Goal: Browse casually: Explore the website without a specific task or goal

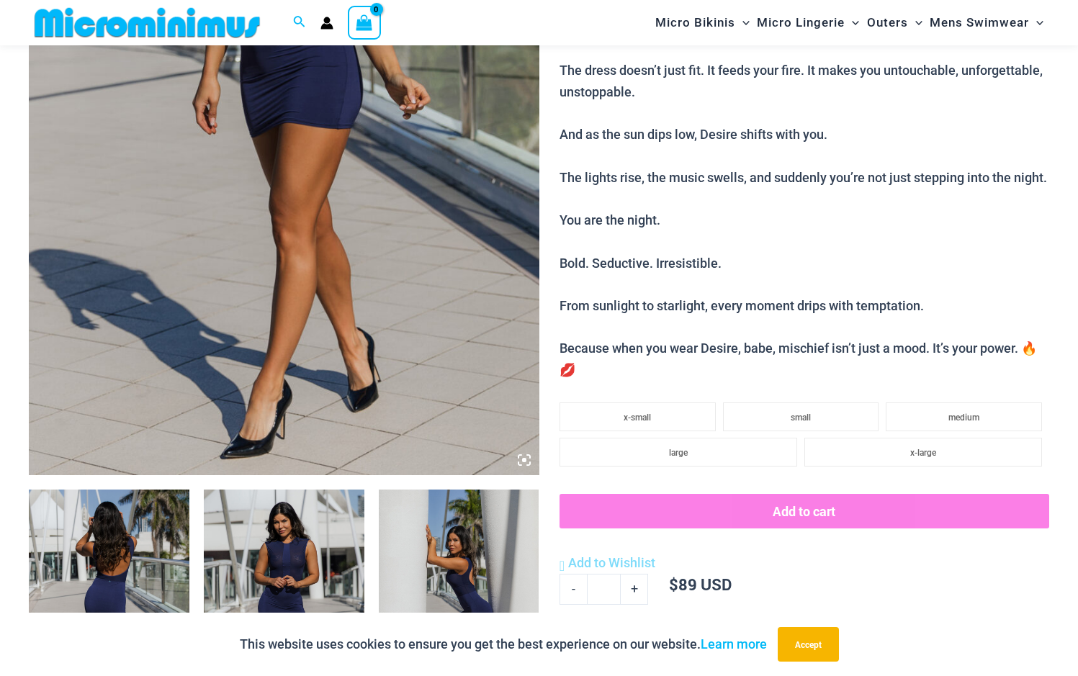
scroll to position [563, 0]
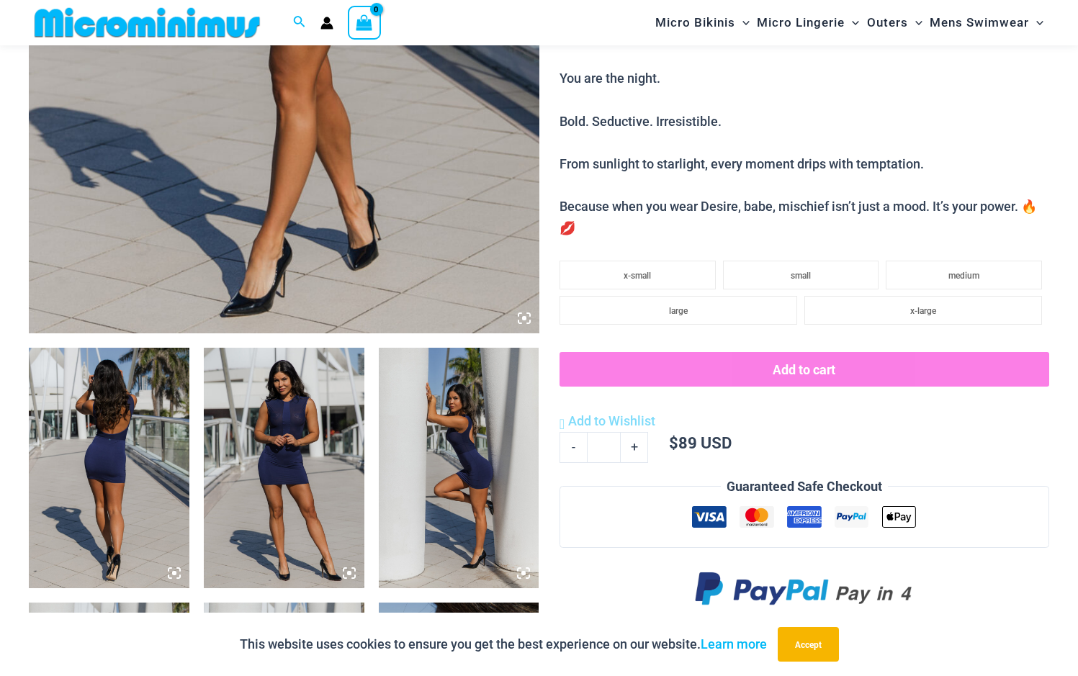
type input "**********"
click at [298, 451] on img at bounding box center [284, 468] width 161 height 241
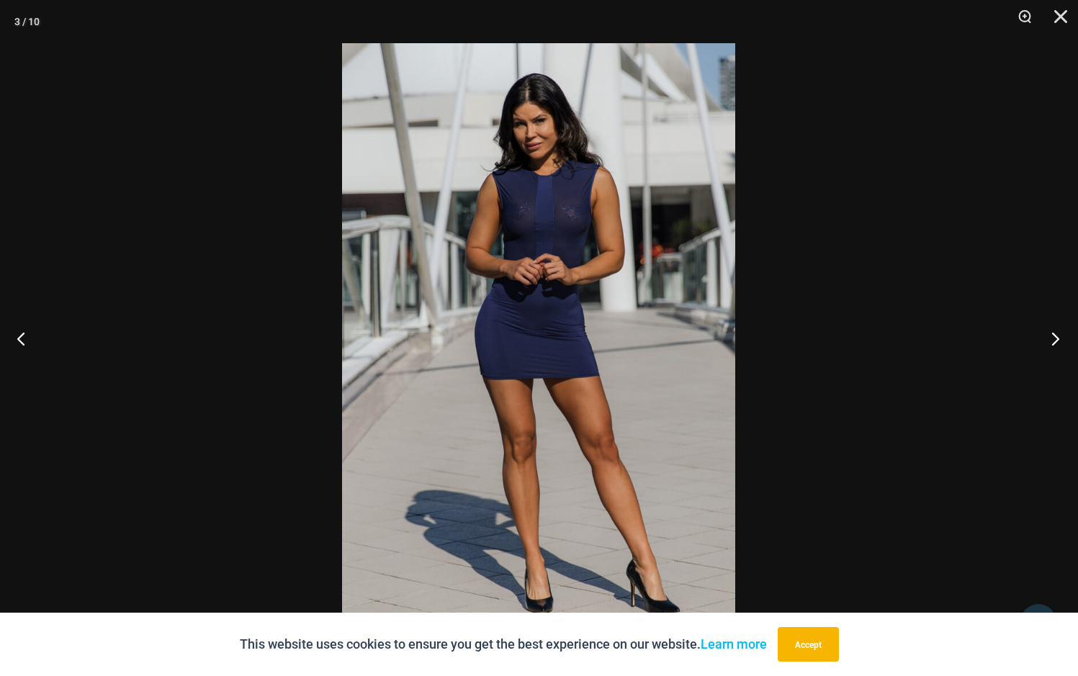
click at [1049, 343] on button "Next" at bounding box center [1051, 339] width 54 height 72
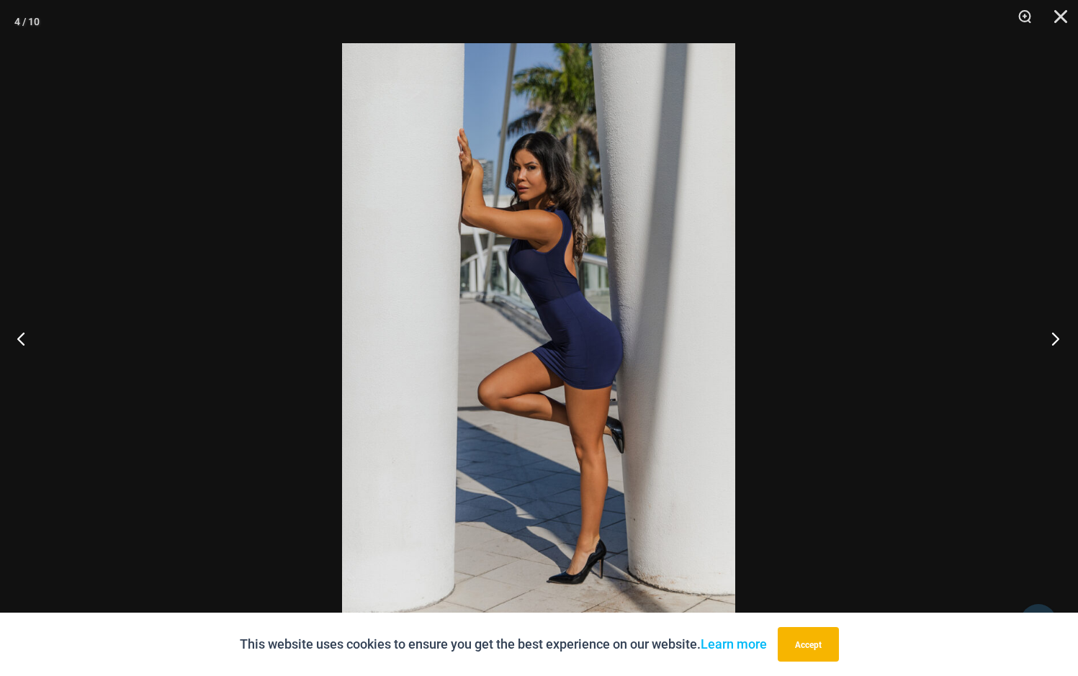
click at [1049, 343] on button "Next" at bounding box center [1051, 339] width 54 height 72
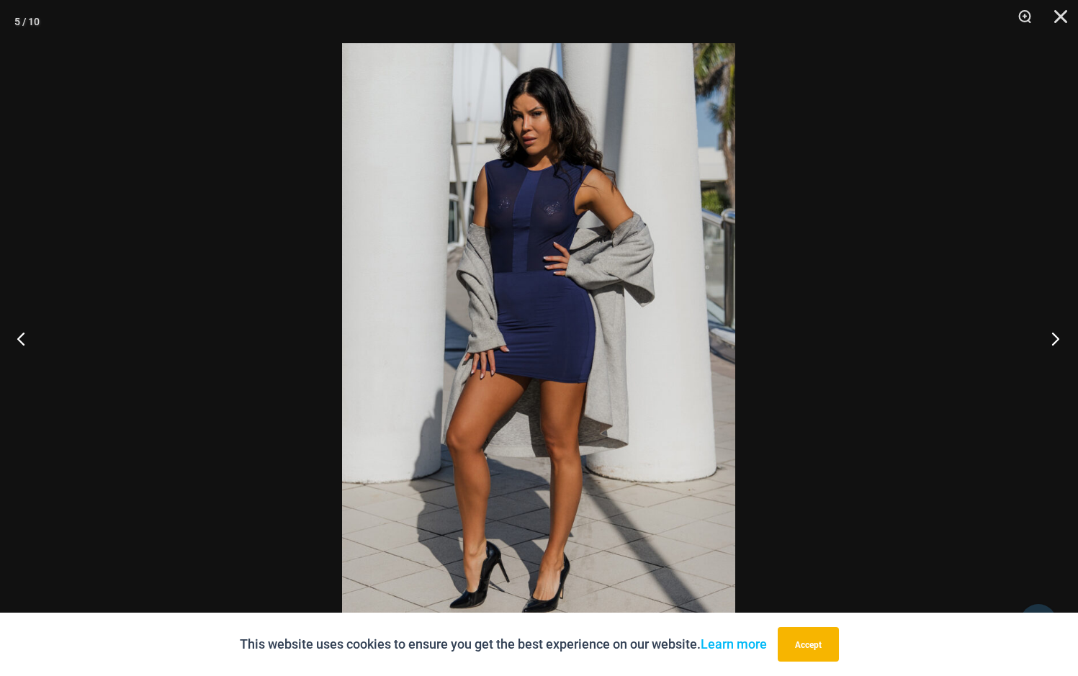
click at [1049, 343] on button "Next" at bounding box center [1051, 339] width 54 height 72
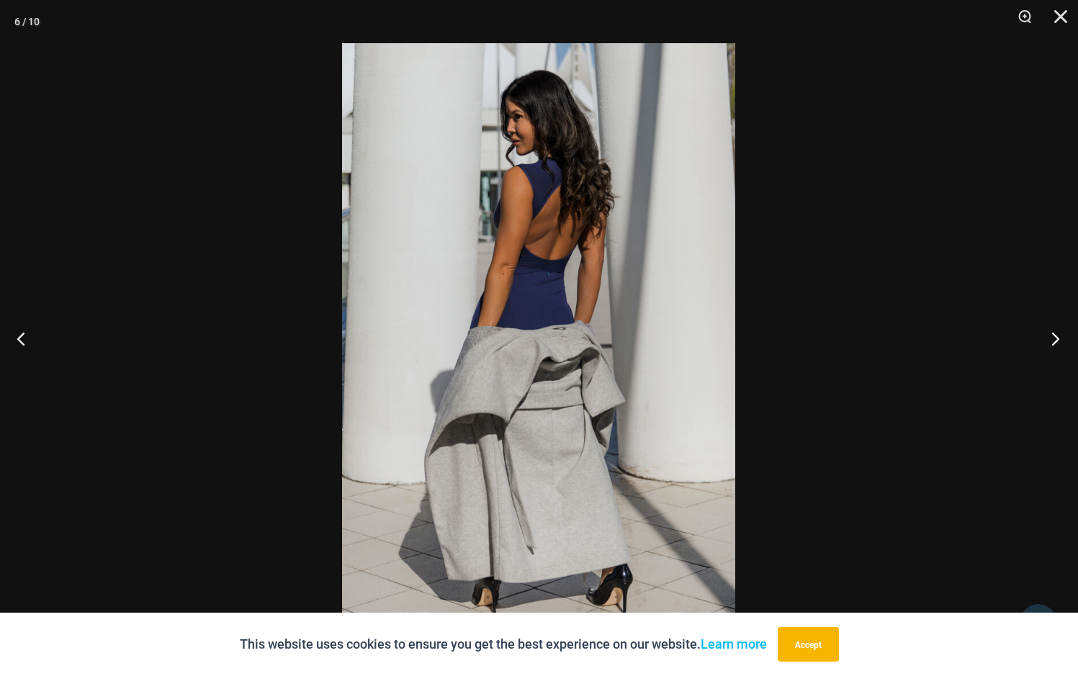
click at [1049, 343] on button "Next" at bounding box center [1051, 339] width 54 height 72
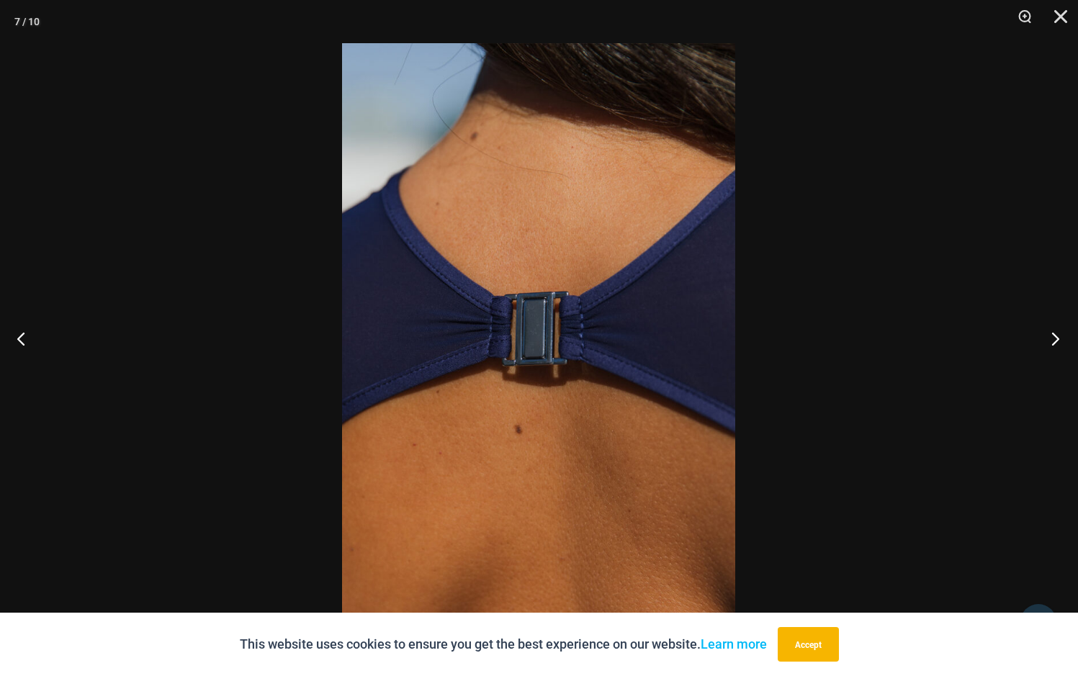
click at [1049, 343] on button "Next" at bounding box center [1051, 339] width 54 height 72
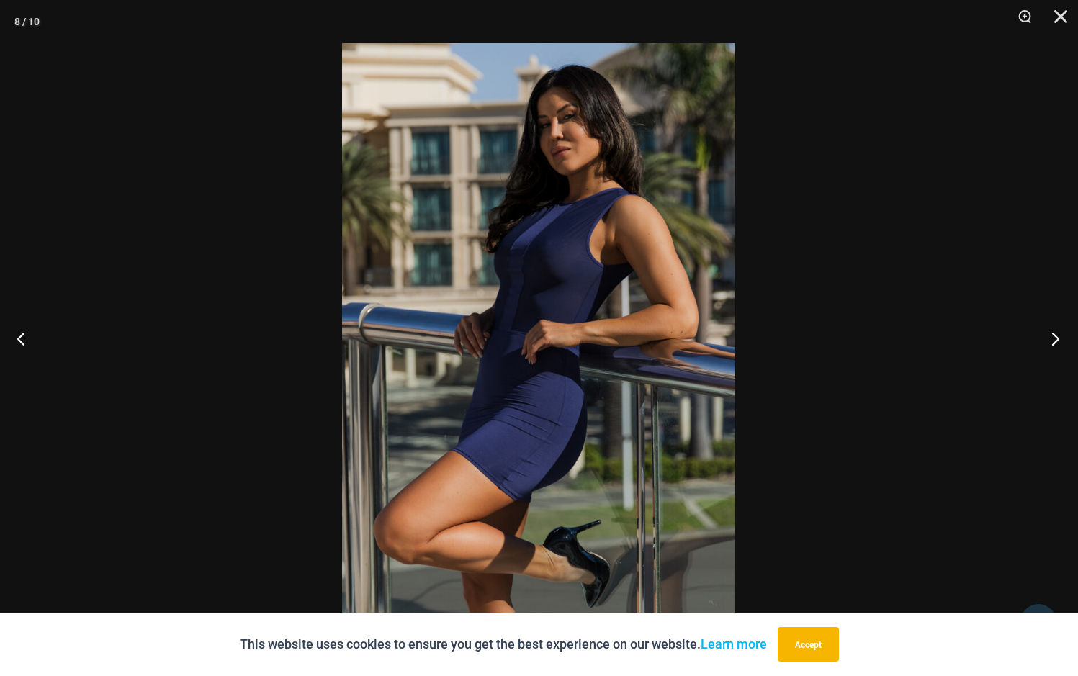
click at [1049, 343] on button "Next" at bounding box center [1051, 339] width 54 height 72
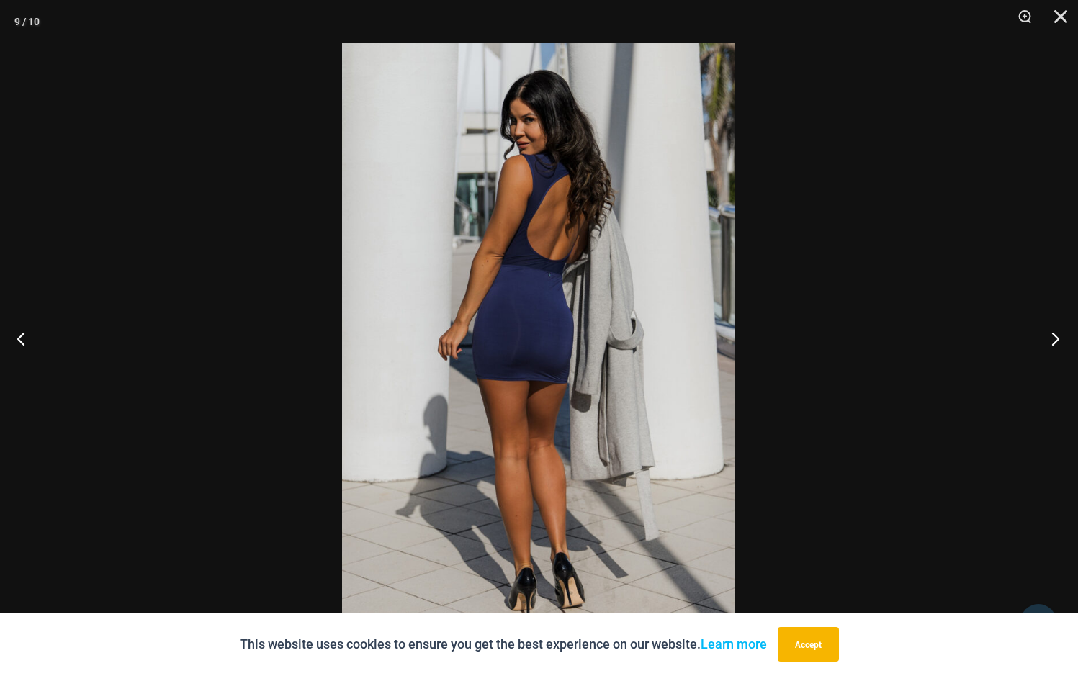
click at [1049, 343] on button "Next" at bounding box center [1051, 339] width 54 height 72
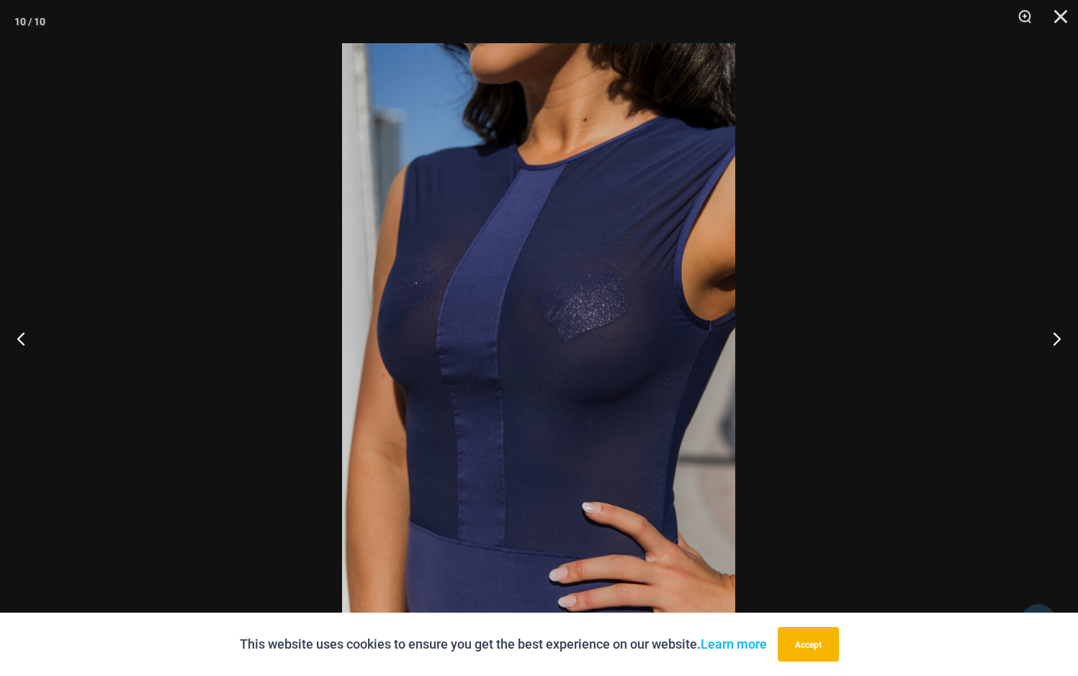
click at [1073, 14] on div "10 / 10" at bounding box center [539, 338] width 1078 height 676
click at [1061, 19] on button "Close" at bounding box center [1056, 21] width 36 height 43
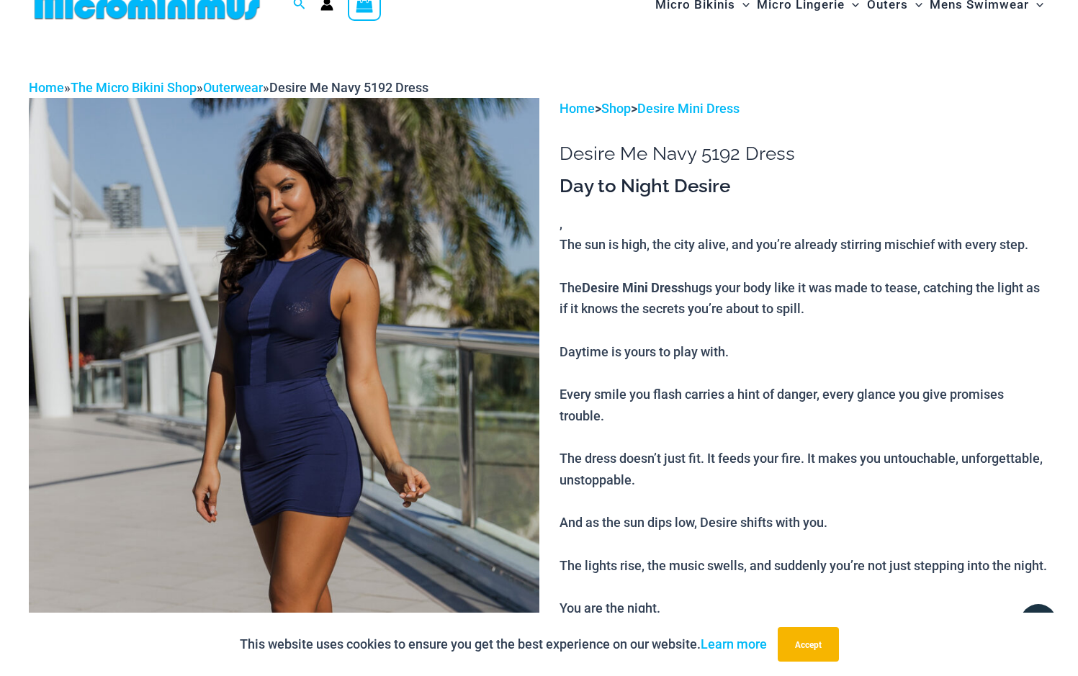
scroll to position [0, 0]
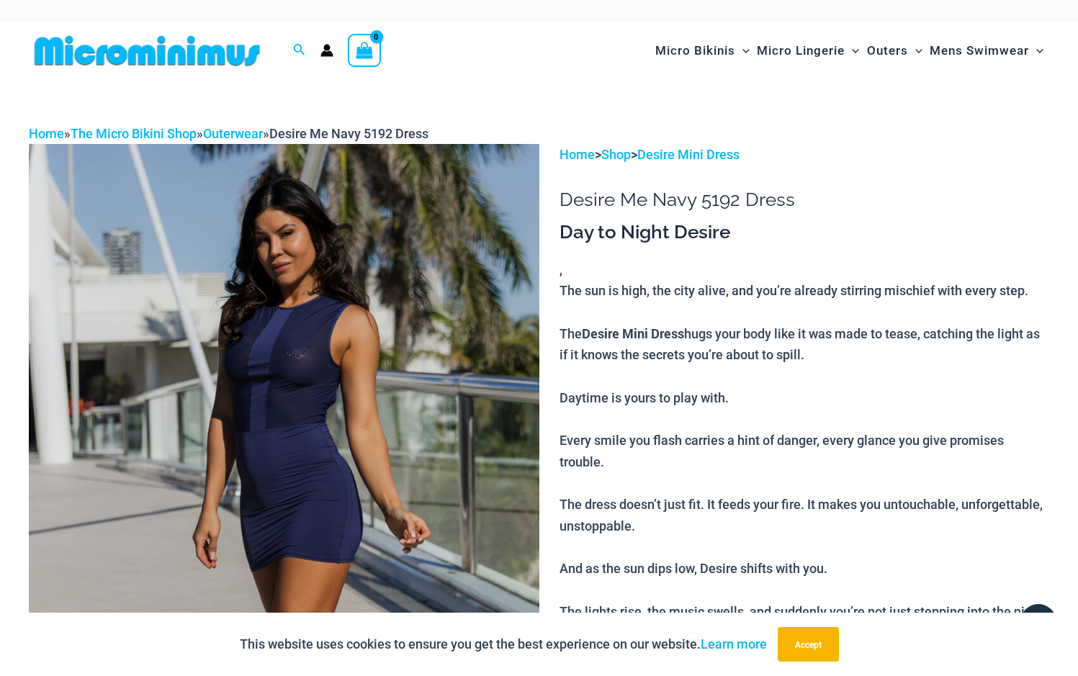
click at [190, 49] on img at bounding box center [147, 51] width 237 height 32
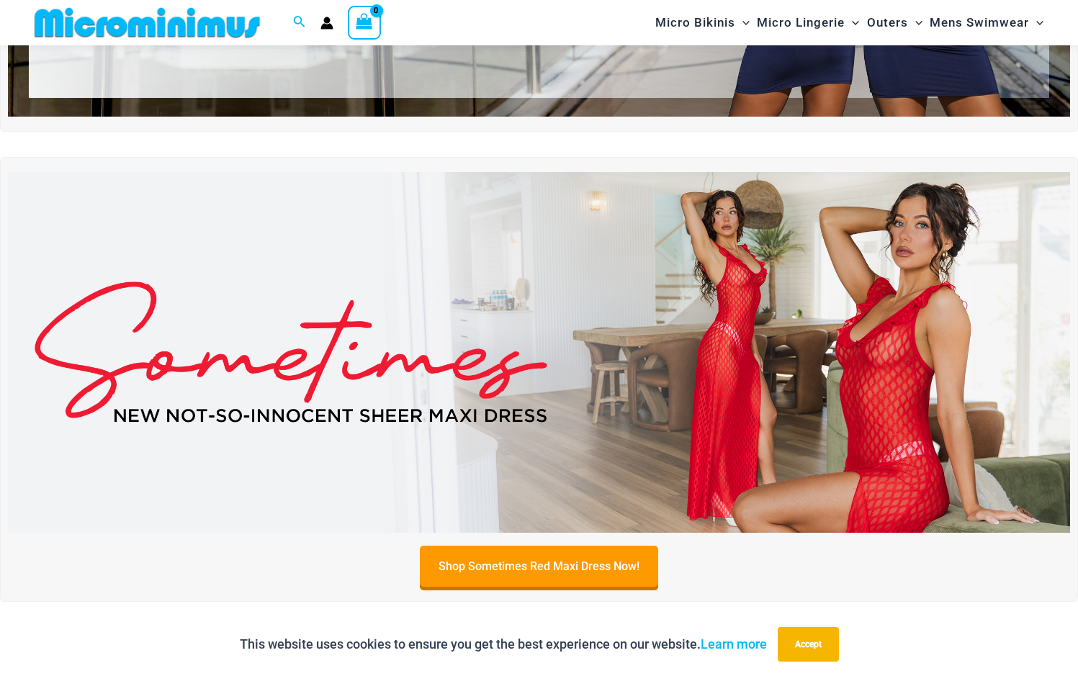
scroll to position [347, 0]
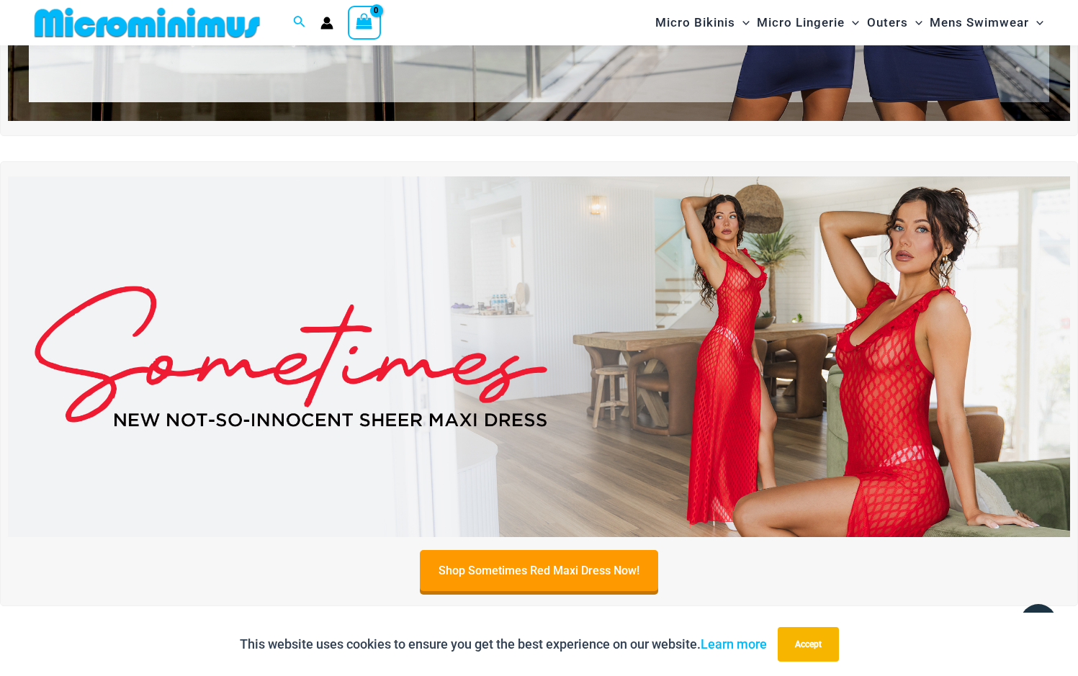
type input "**********"
click at [739, 382] on img at bounding box center [539, 356] width 1063 height 361
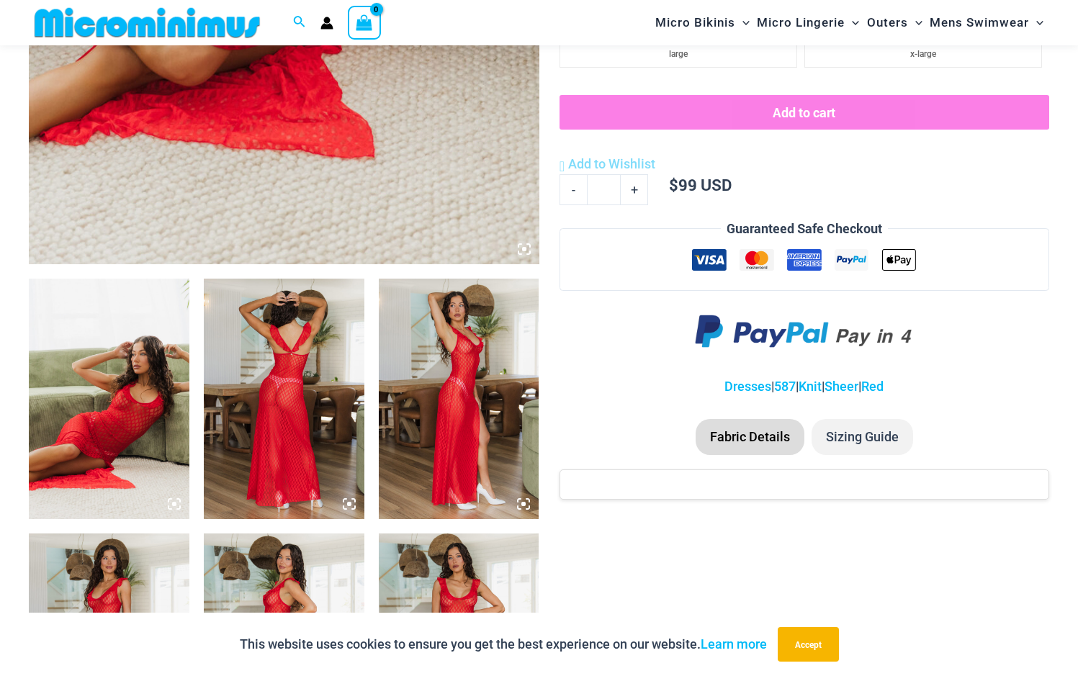
scroll to position [635, 0]
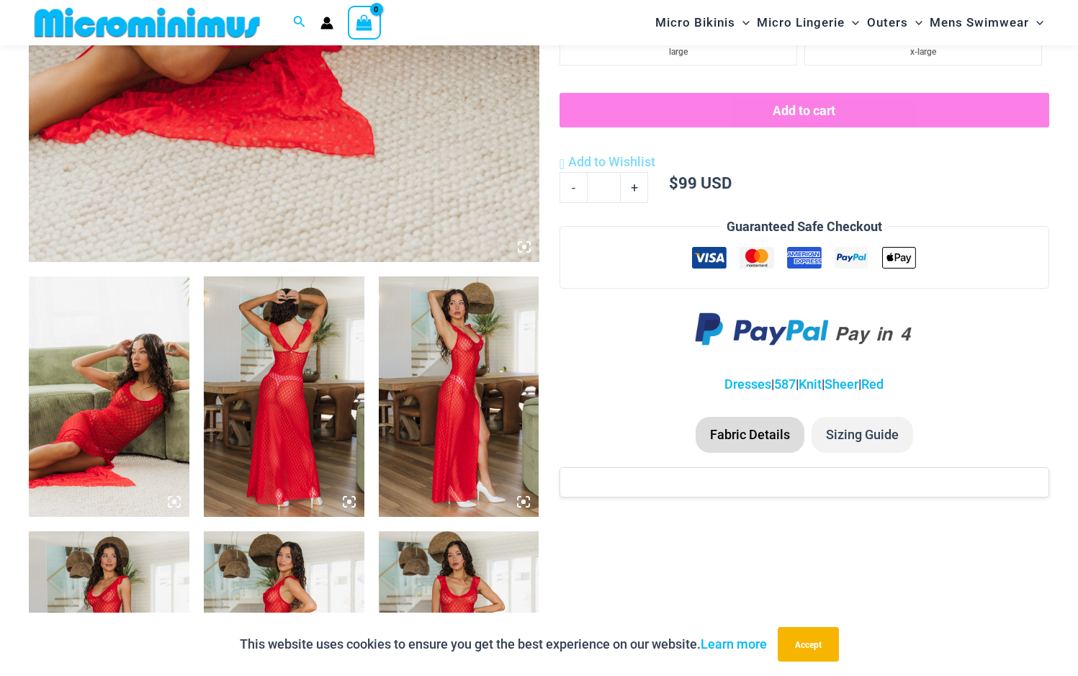
type input "**********"
click at [450, 380] on img at bounding box center [459, 397] width 161 height 241
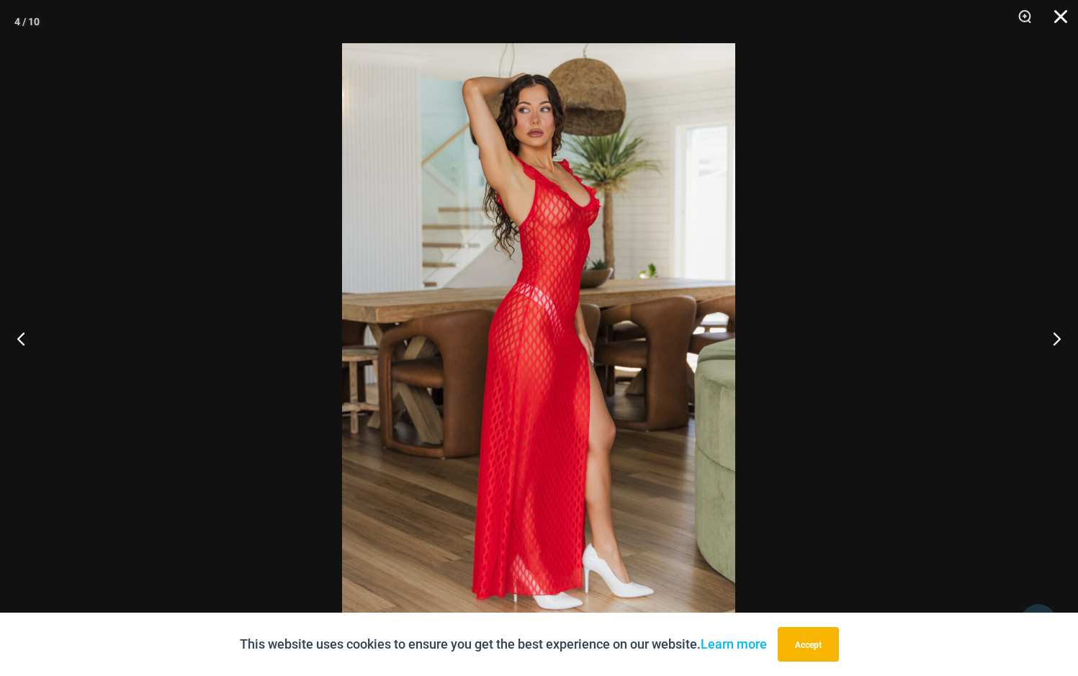
click at [1057, 16] on button "Close" at bounding box center [1056, 21] width 36 height 43
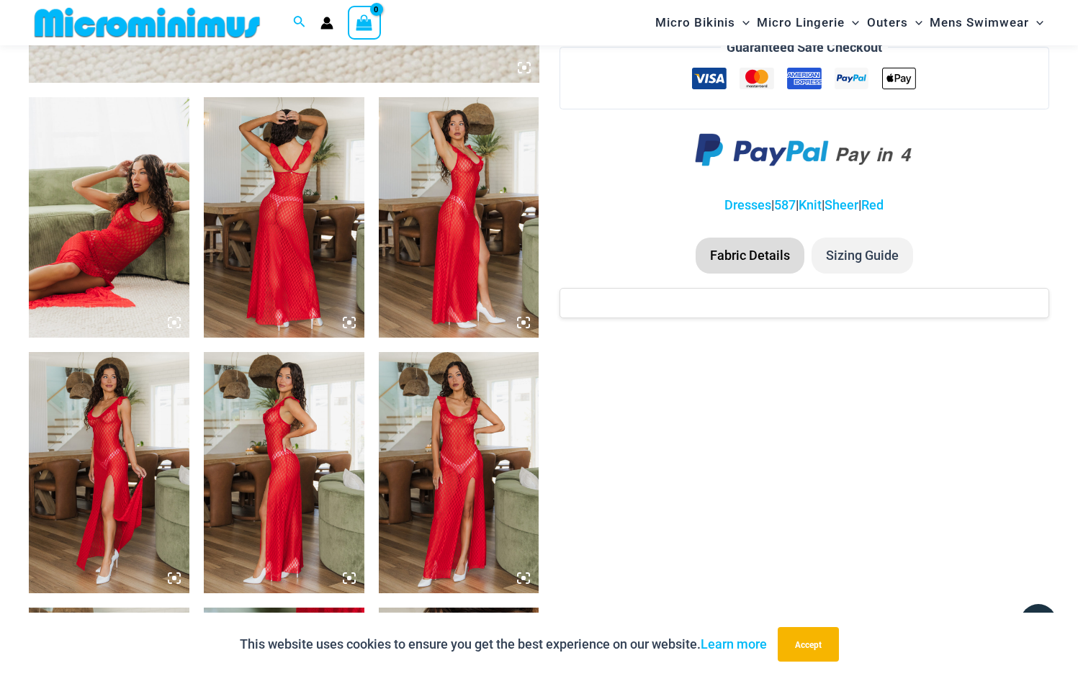
scroll to position [707, 0]
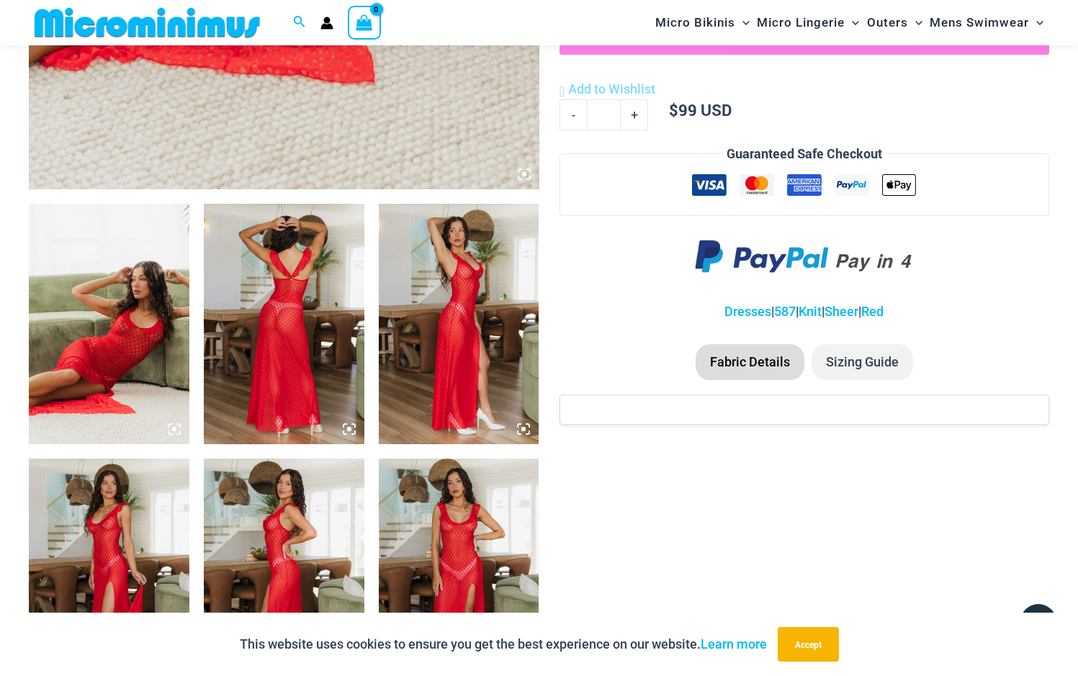
click at [103, 303] on img at bounding box center [109, 324] width 161 height 241
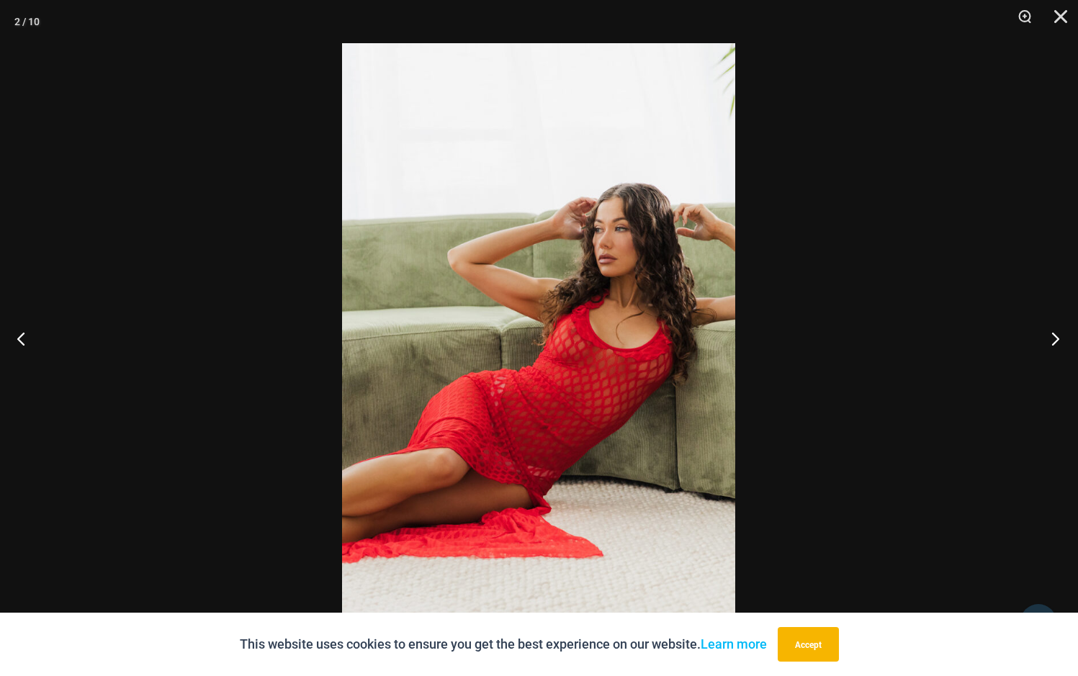
click at [1047, 343] on button "Next" at bounding box center [1051, 339] width 54 height 72
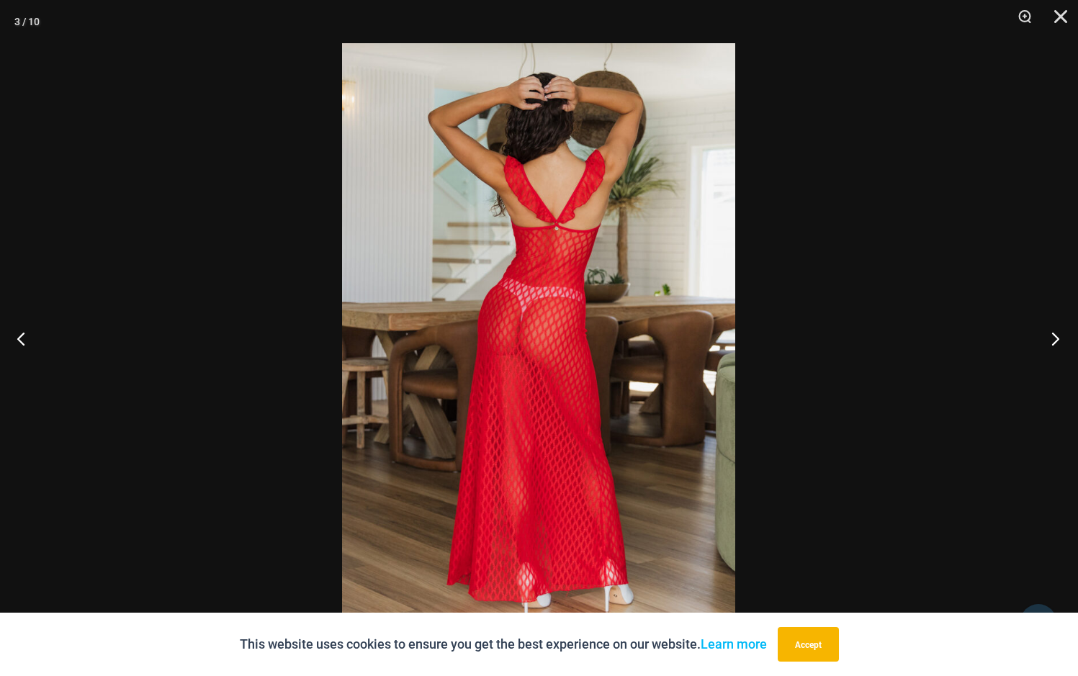
click at [1054, 341] on button "Next" at bounding box center [1051, 339] width 54 height 72
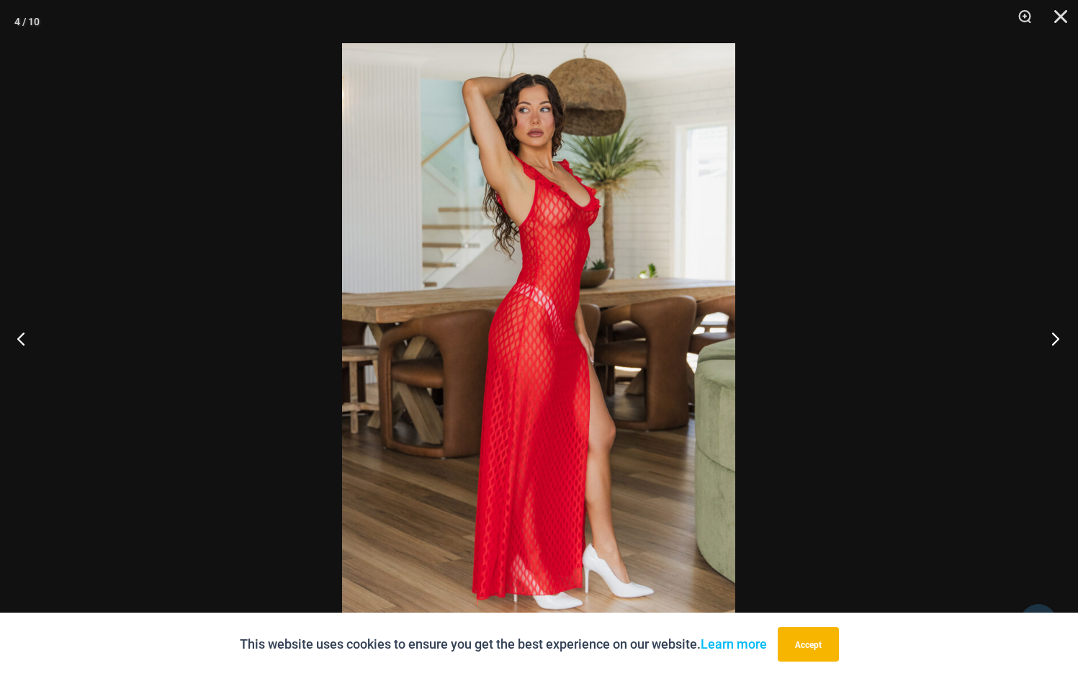
click at [1054, 341] on button "Next" at bounding box center [1051, 339] width 54 height 72
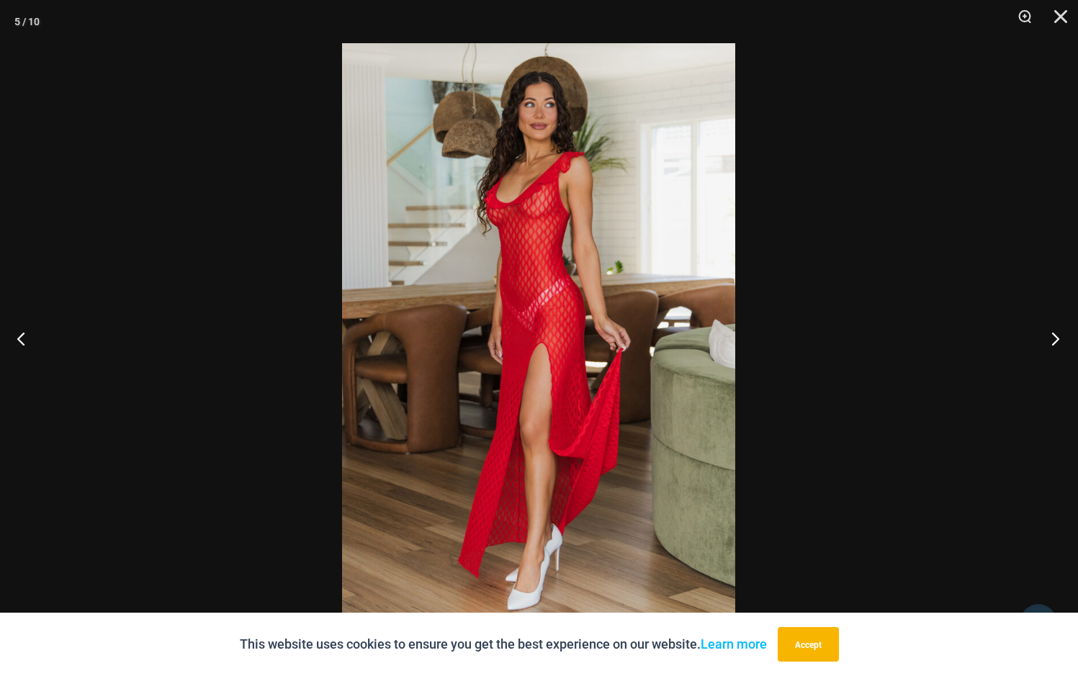
click at [1054, 341] on button "Next" at bounding box center [1051, 339] width 54 height 72
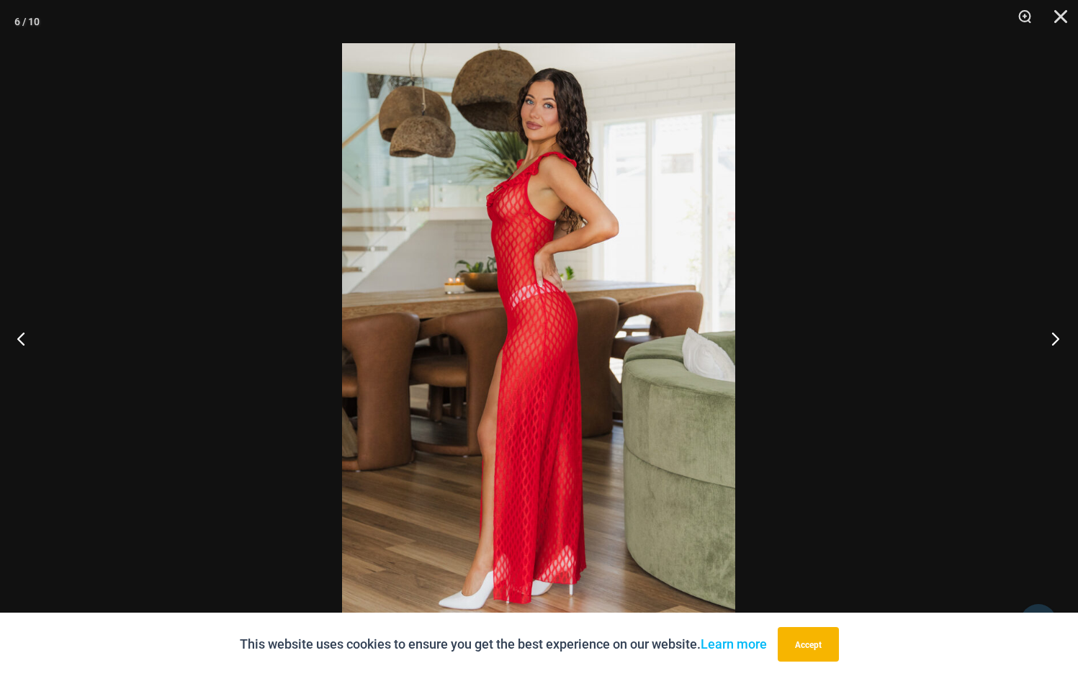
click at [1054, 341] on button "Next" at bounding box center [1051, 339] width 54 height 72
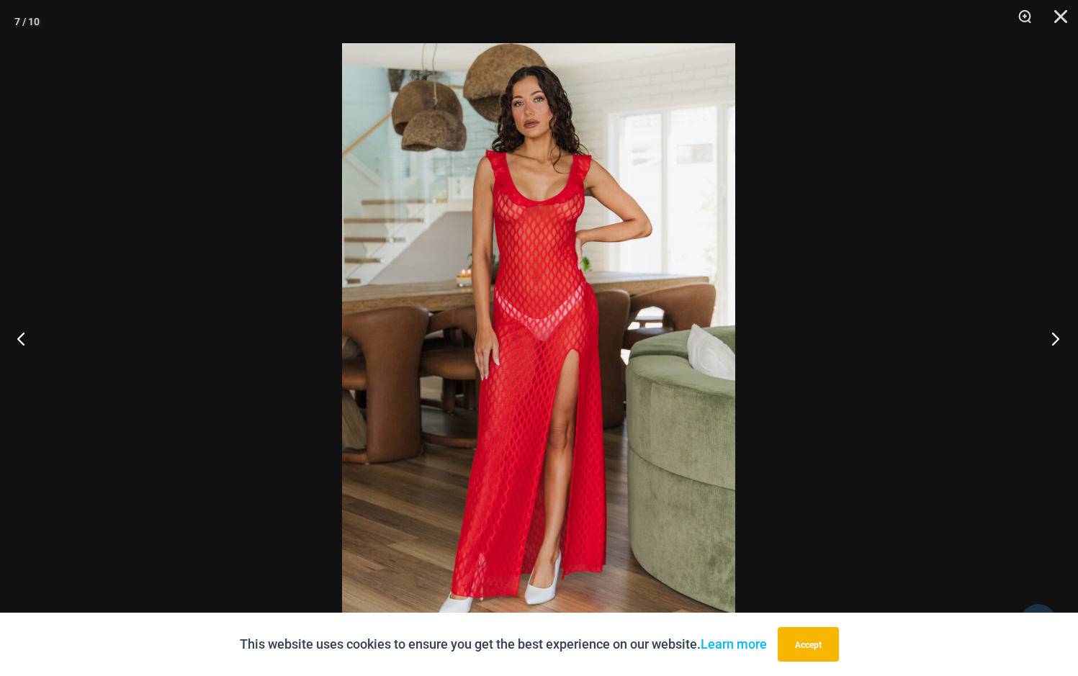
click at [1054, 341] on button "Next" at bounding box center [1051, 339] width 54 height 72
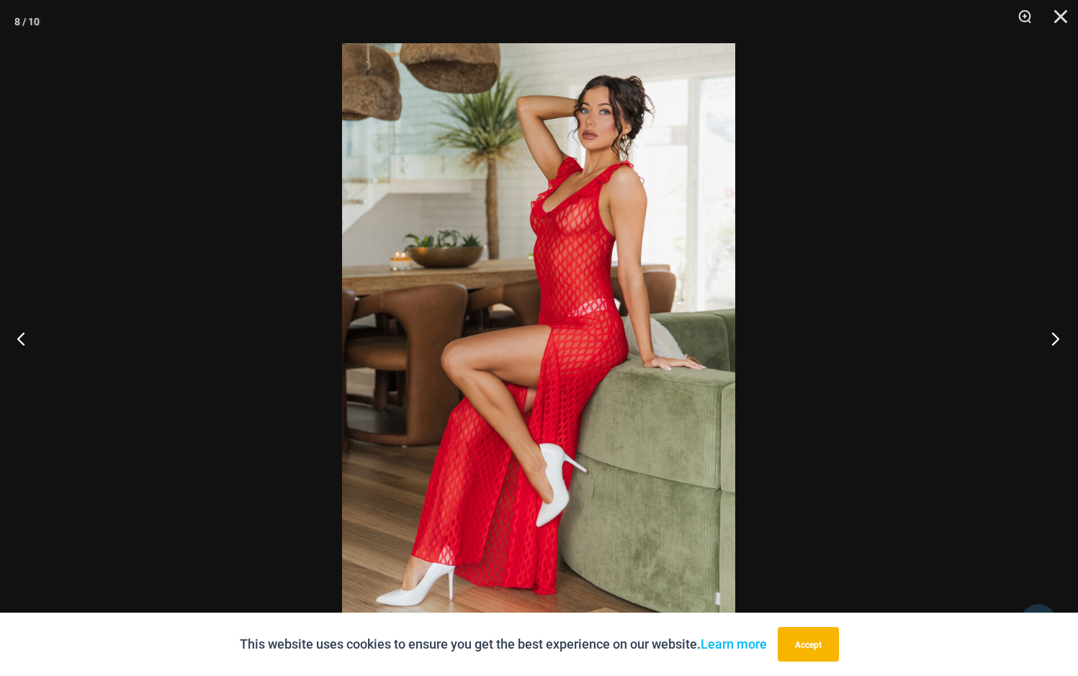
click at [1055, 341] on button "Next" at bounding box center [1051, 339] width 54 height 72
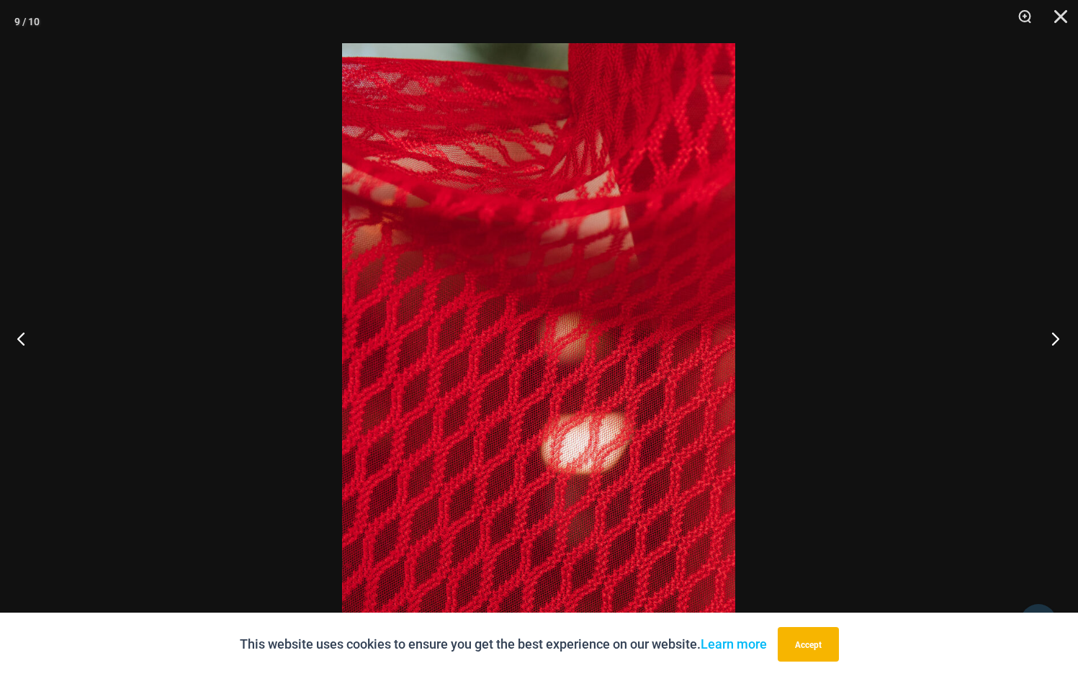
click at [1053, 341] on button "Next" at bounding box center [1051, 339] width 54 height 72
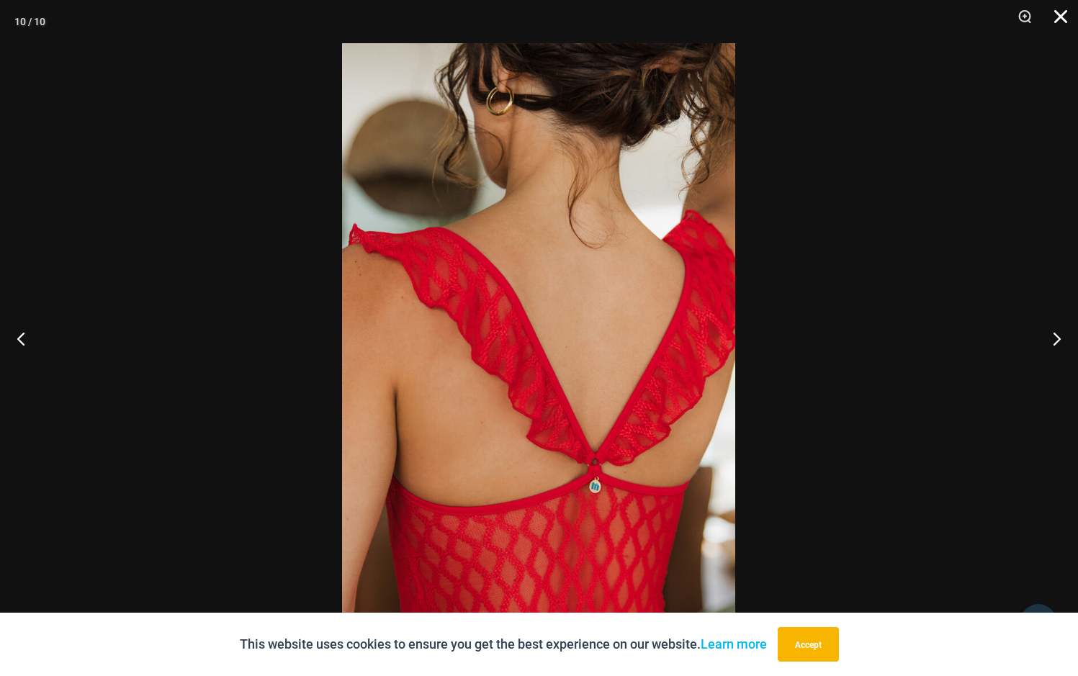
click at [1053, 14] on button "Close" at bounding box center [1056, 21] width 36 height 43
